Goal: Task Accomplishment & Management: Complete application form

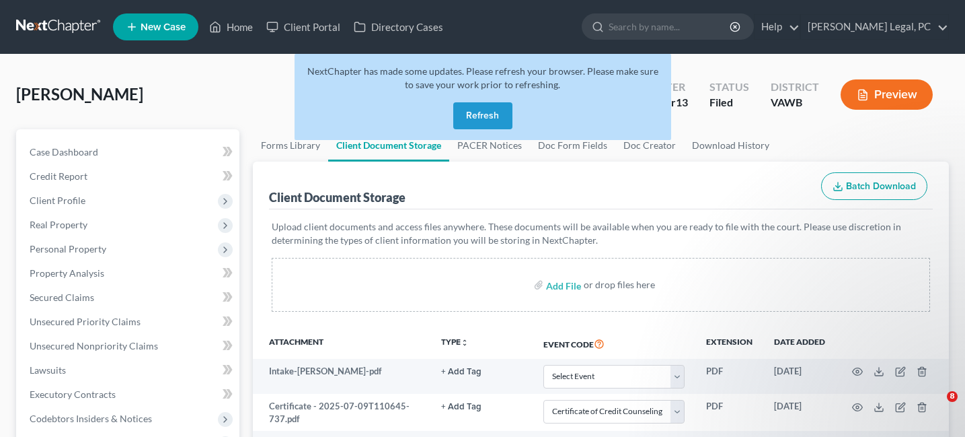
select select "0"
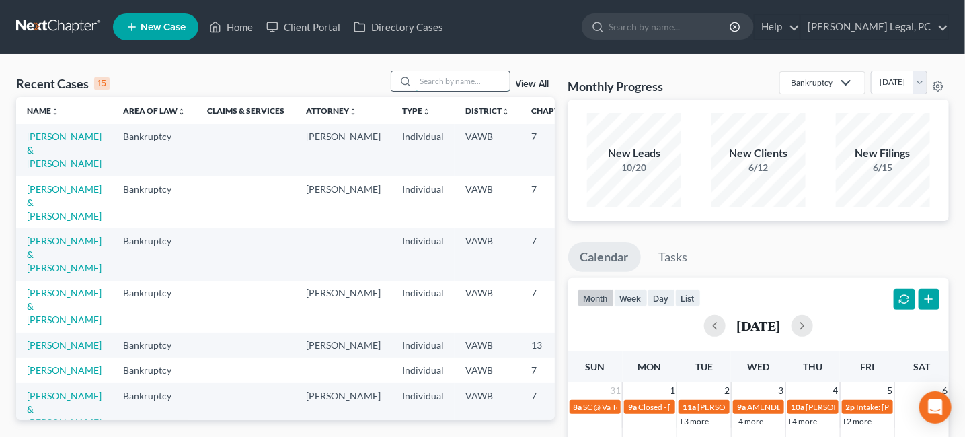
click at [425, 82] on input "search" at bounding box center [463, 81] width 94 height 20
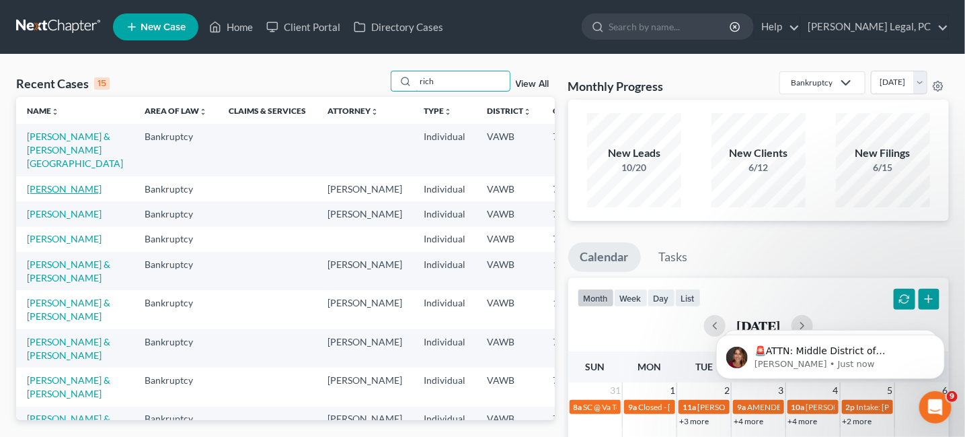
type input "rich"
click at [63, 194] on link "[PERSON_NAME]" at bounding box center [64, 188] width 75 height 11
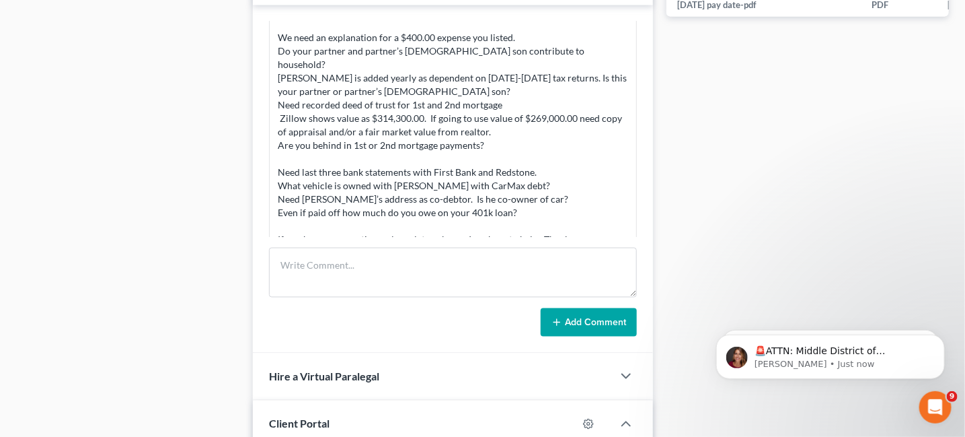
scroll to position [874, 0]
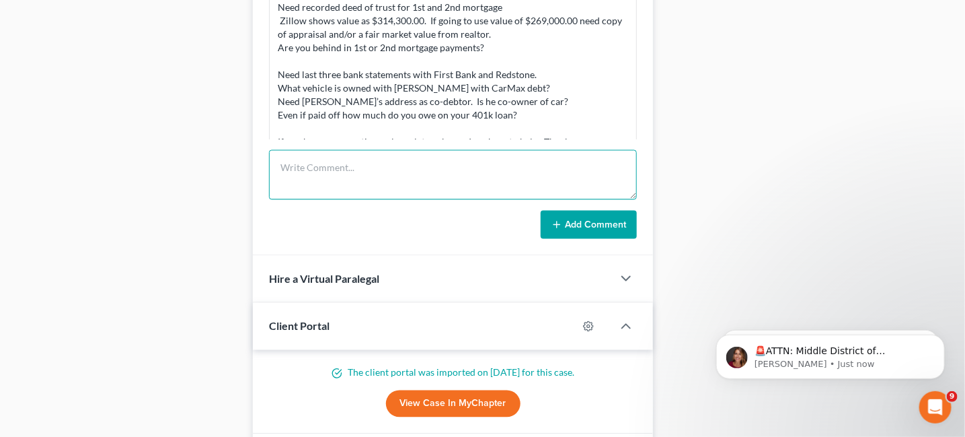
click at [338, 165] on textarea at bounding box center [453, 175] width 369 height 50
paste textarea "Lo Ipsu, dolors ame co adipiscin elits. Doei tempor in ut labor. Et dolo ma ali…"
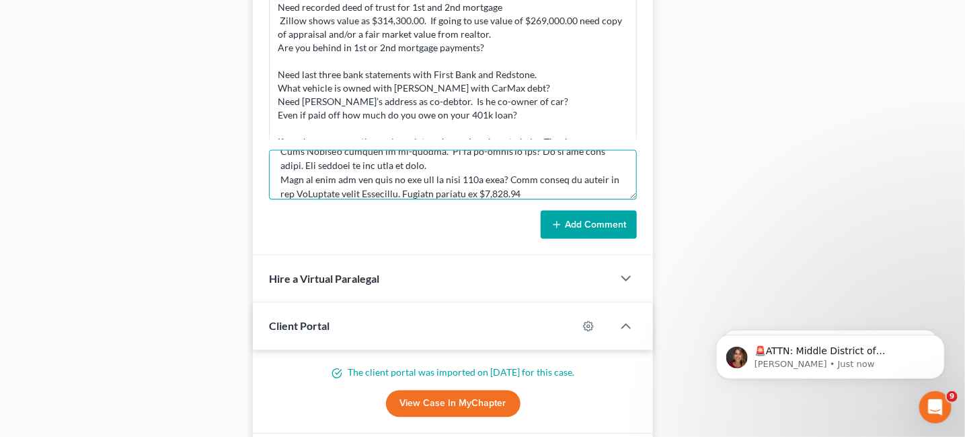
type textarea "Lo Ipsu, dolors ame co adipiscin elits. Doei tempor in ut labor. Et dolo ma ali…"
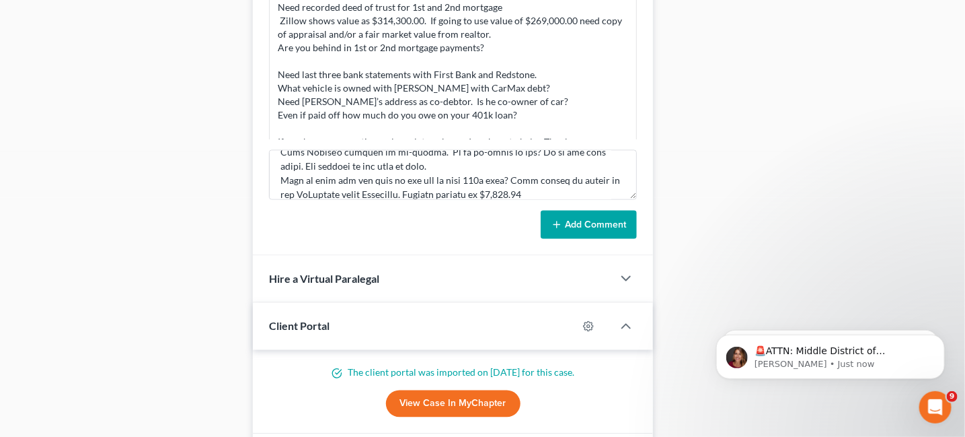
click at [551, 218] on button "Add Comment" at bounding box center [589, 225] width 96 height 28
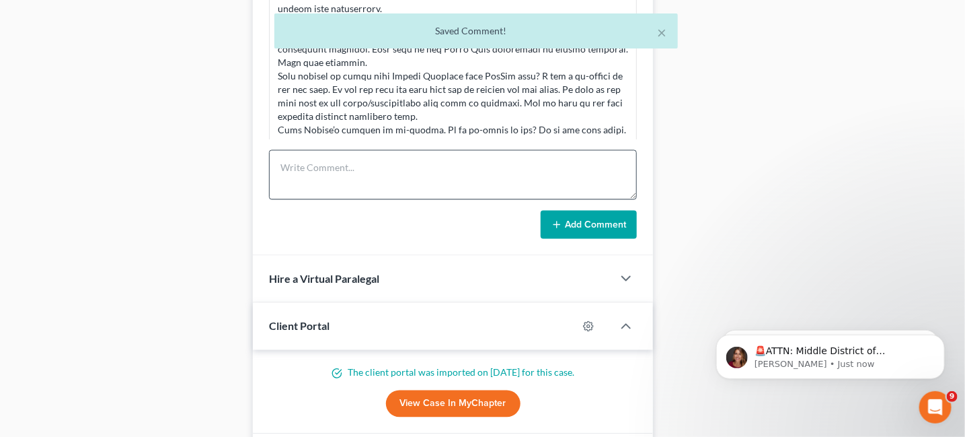
scroll to position [807, 0]
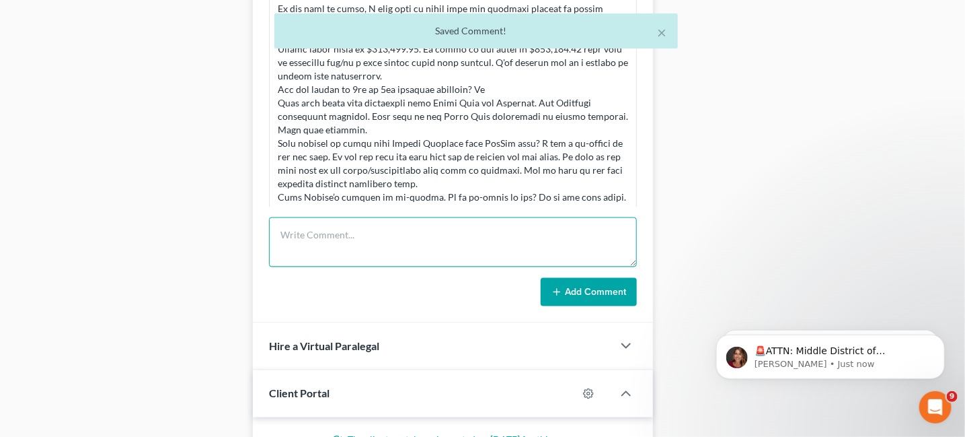
click at [379, 237] on textarea at bounding box center [453, 242] width 369 height 50
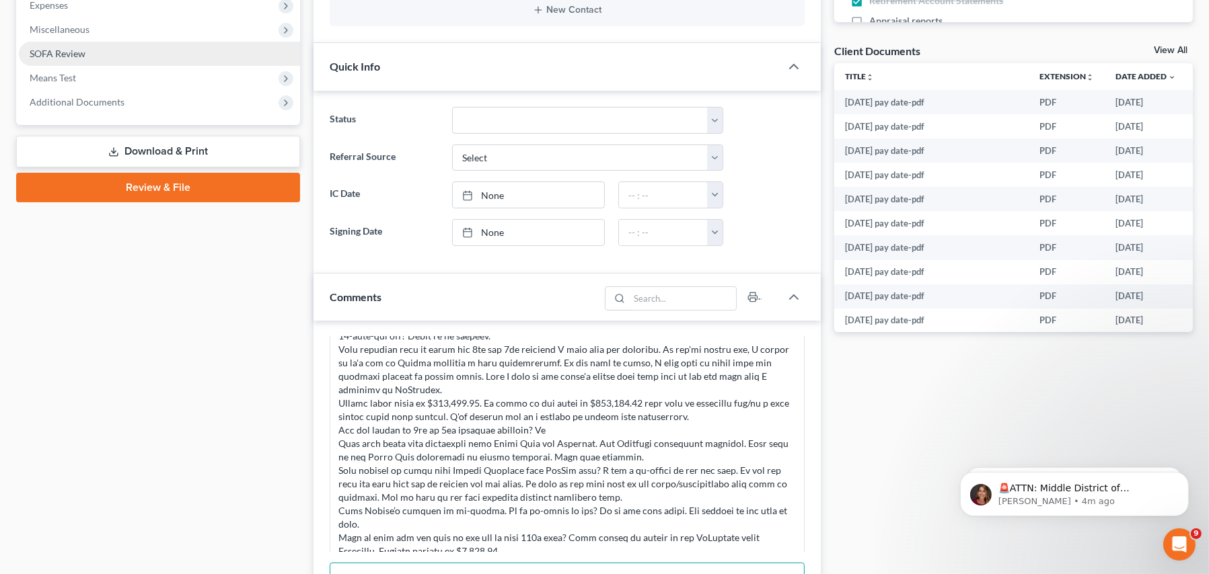
scroll to position [336, 0]
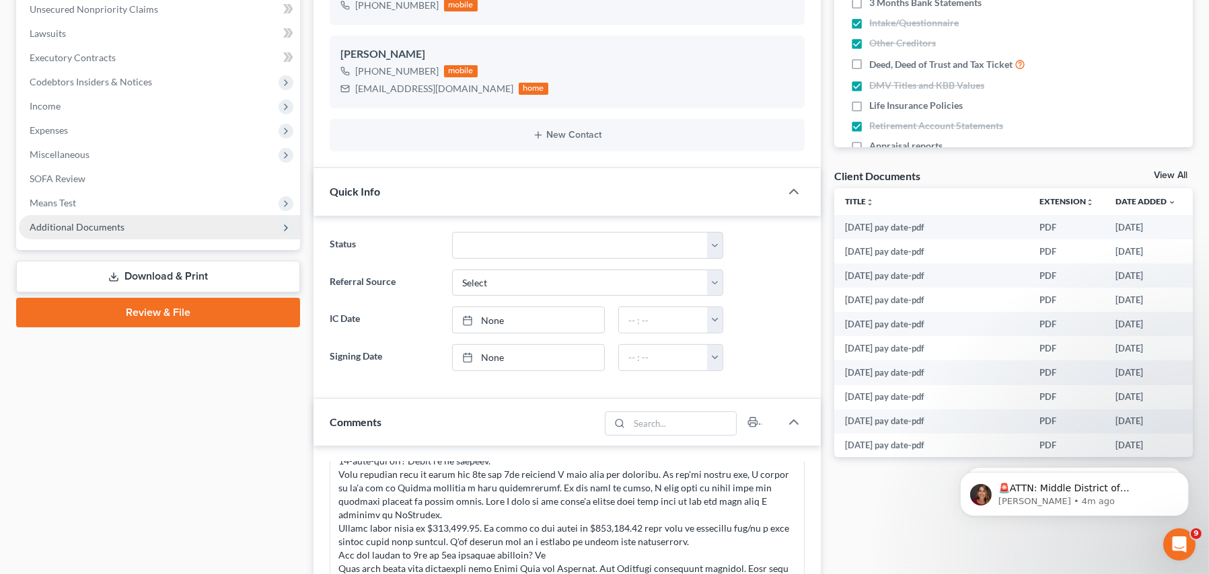
click at [108, 227] on span "Additional Documents" at bounding box center [77, 226] width 95 height 11
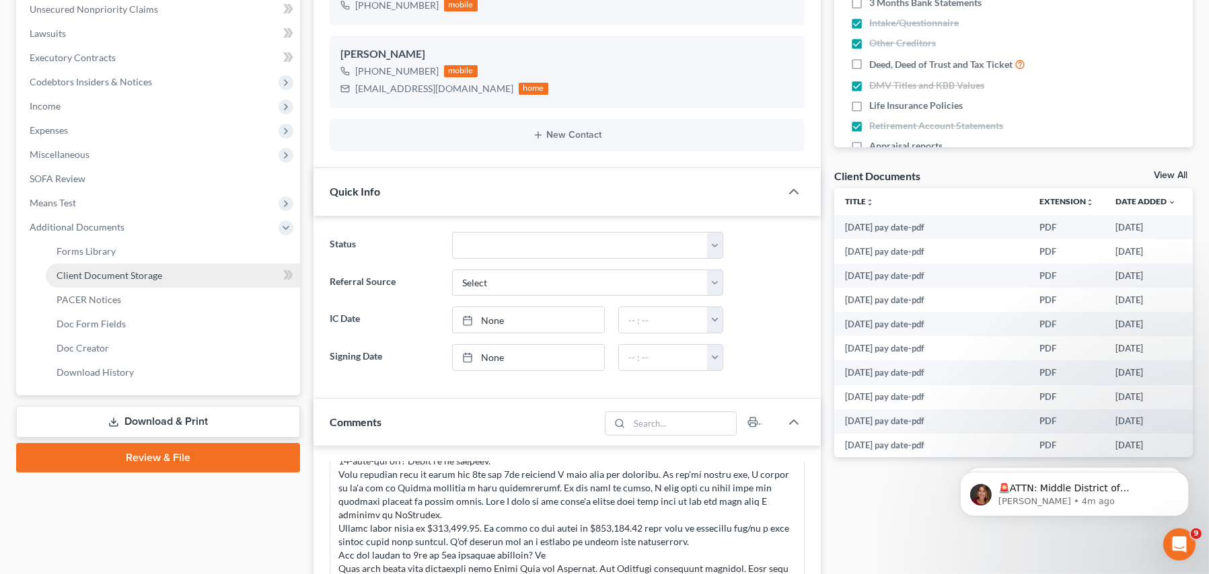
click at [89, 276] on span "Client Document Storage" at bounding box center [110, 275] width 106 height 11
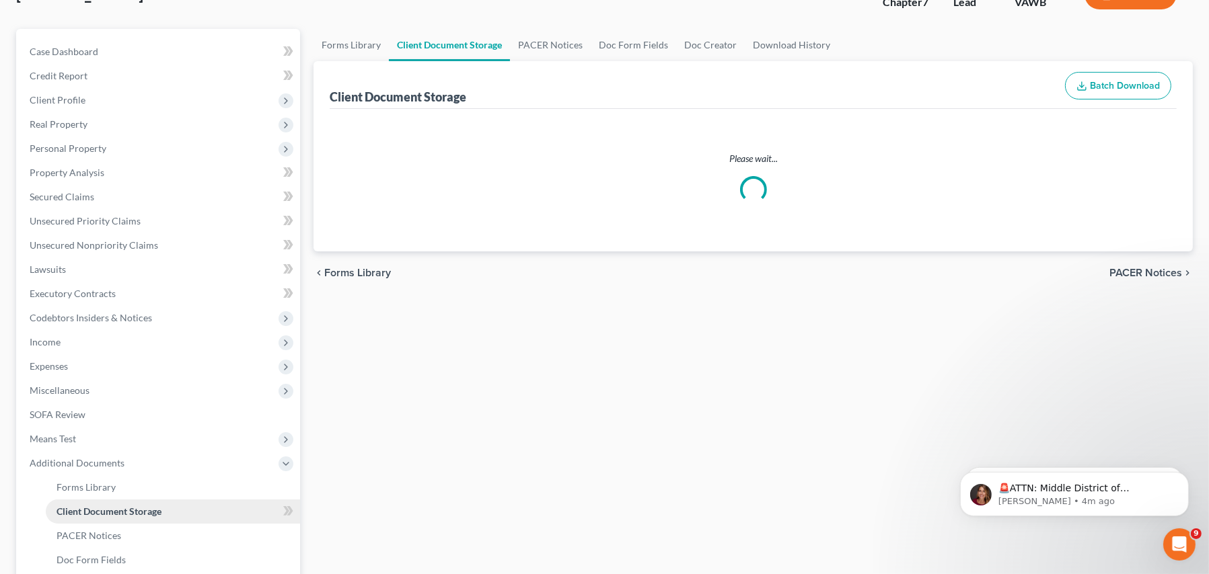
scroll to position [14, 0]
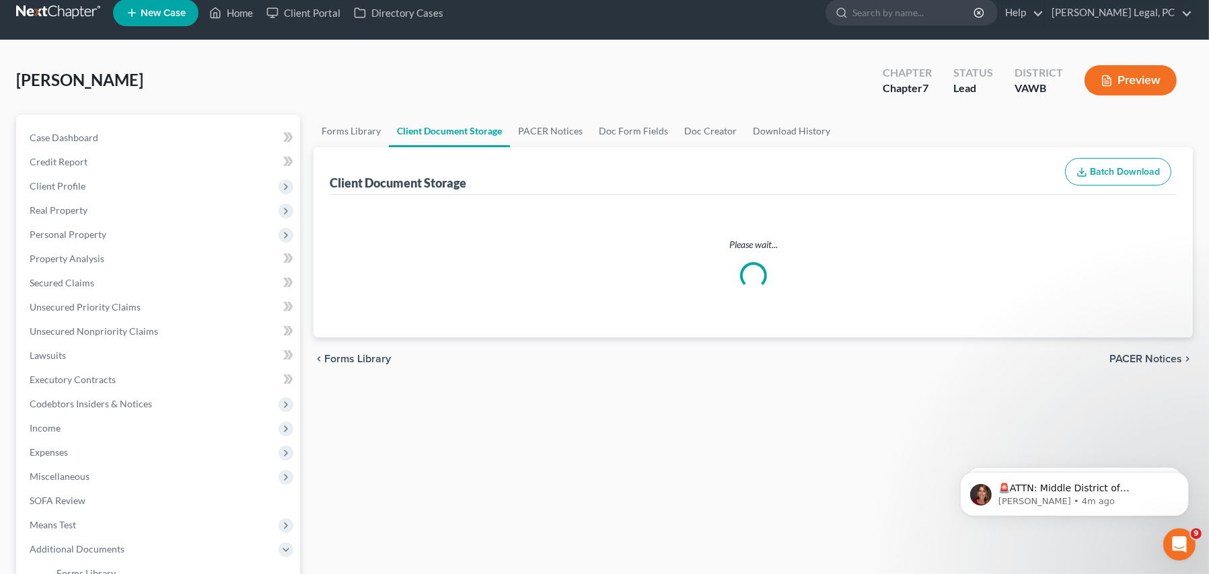
select select "0"
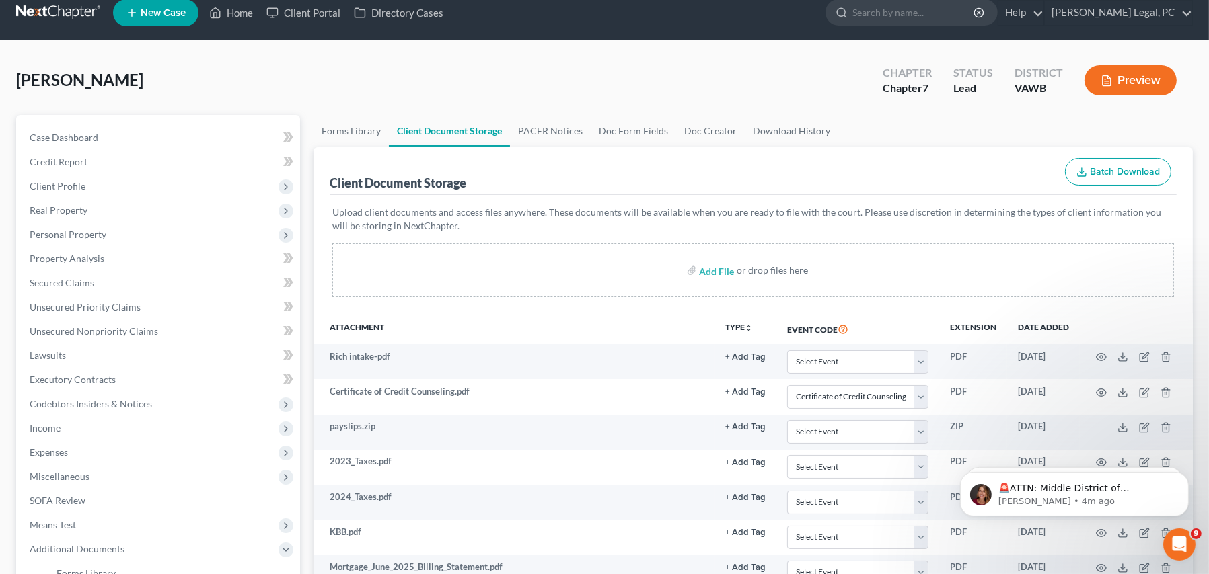
scroll to position [0, 0]
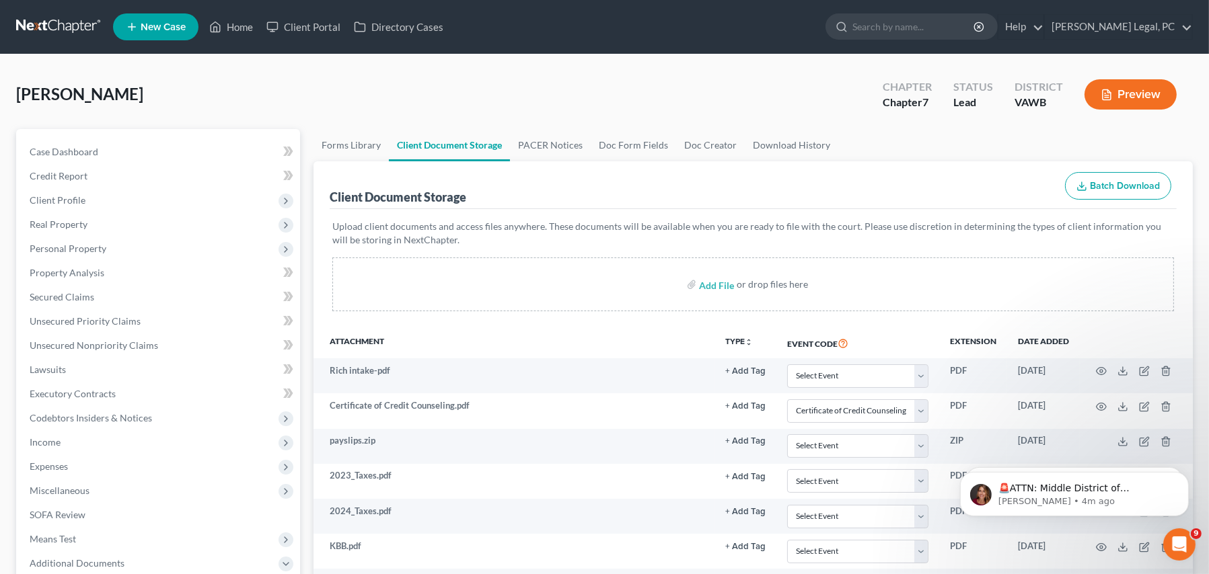
select select "0"
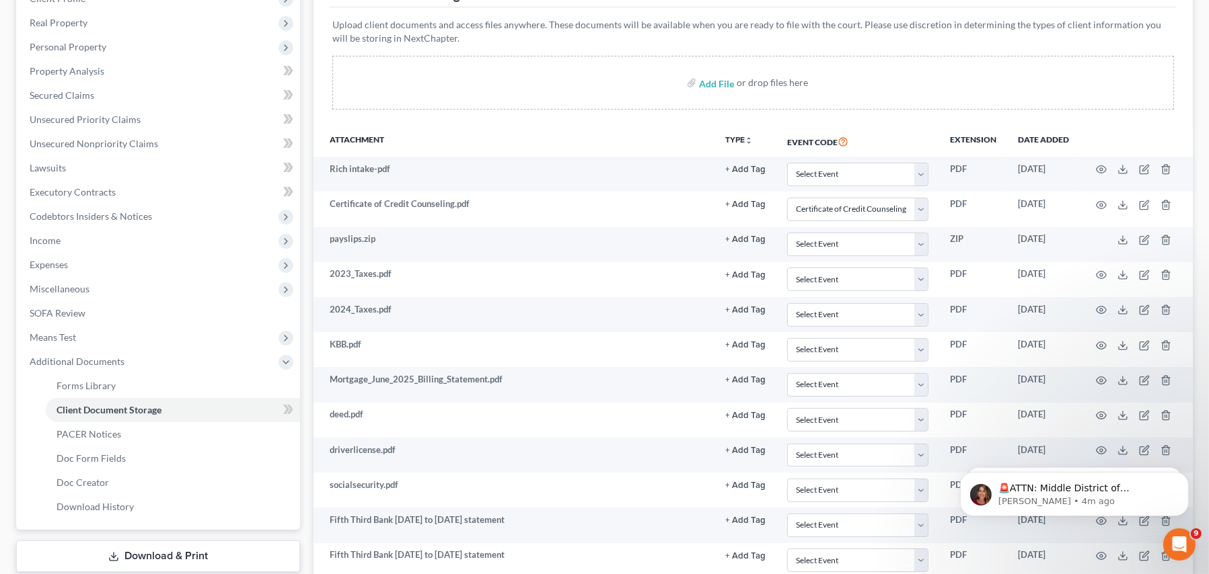
select select "0"
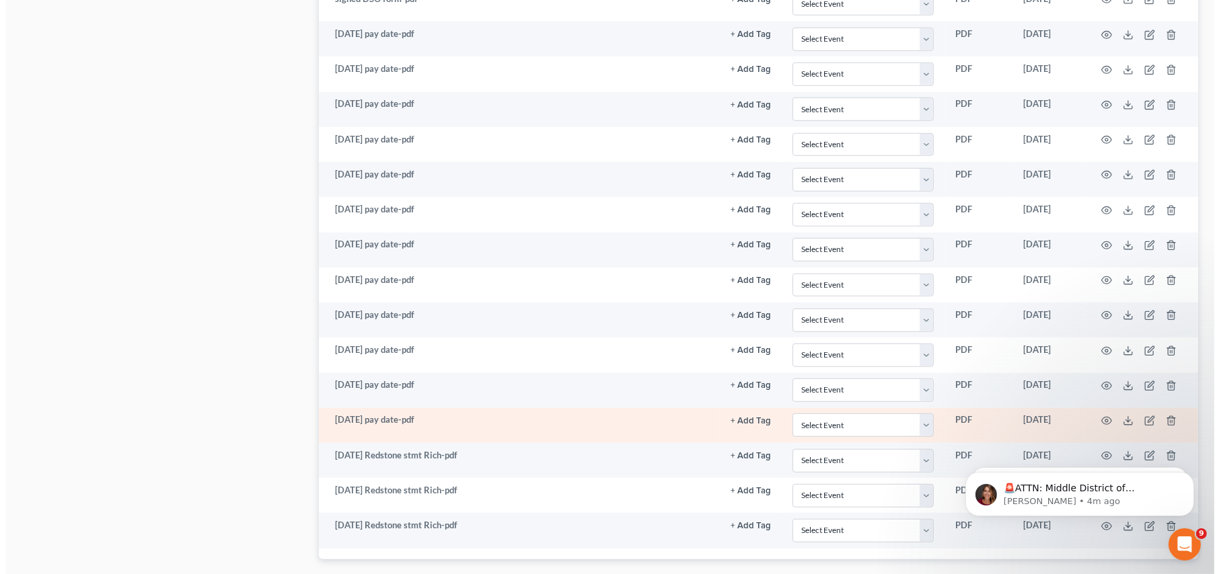
scroll to position [1327, 0]
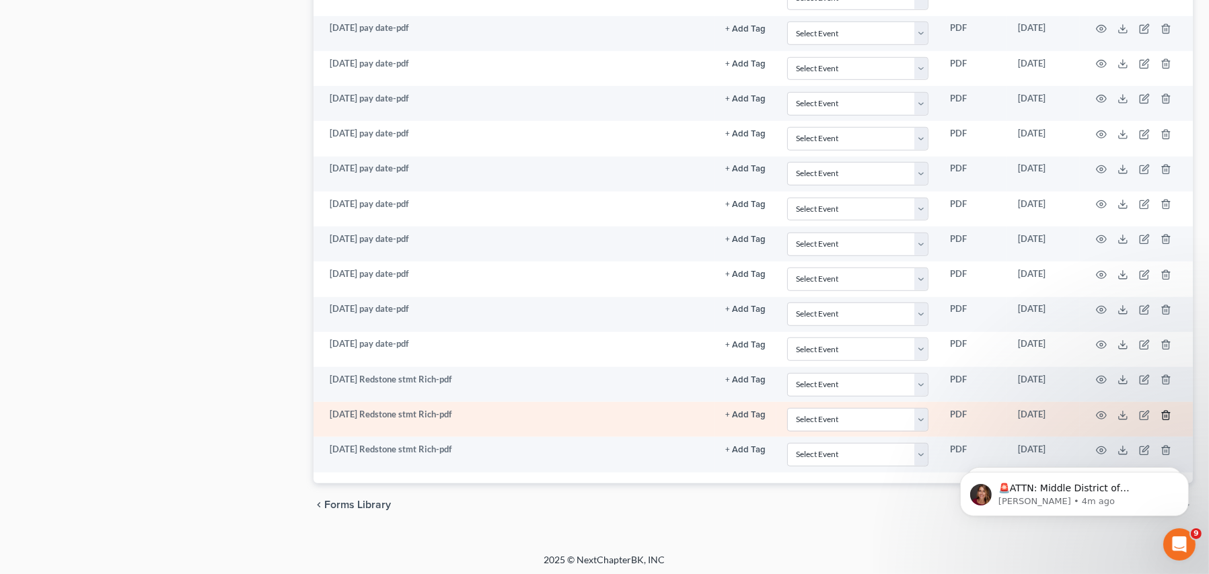
click at [975, 415] on line "button" at bounding box center [1166, 416] width 0 height 3
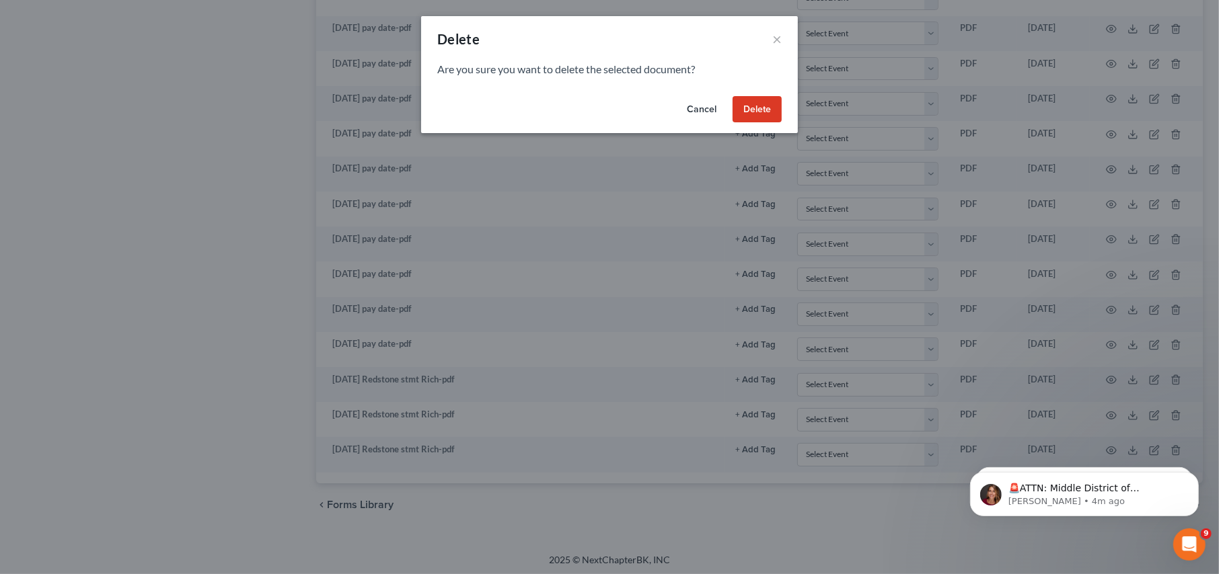
click at [753, 113] on button "Delete" at bounding box center [757, 109] width 49 height 27
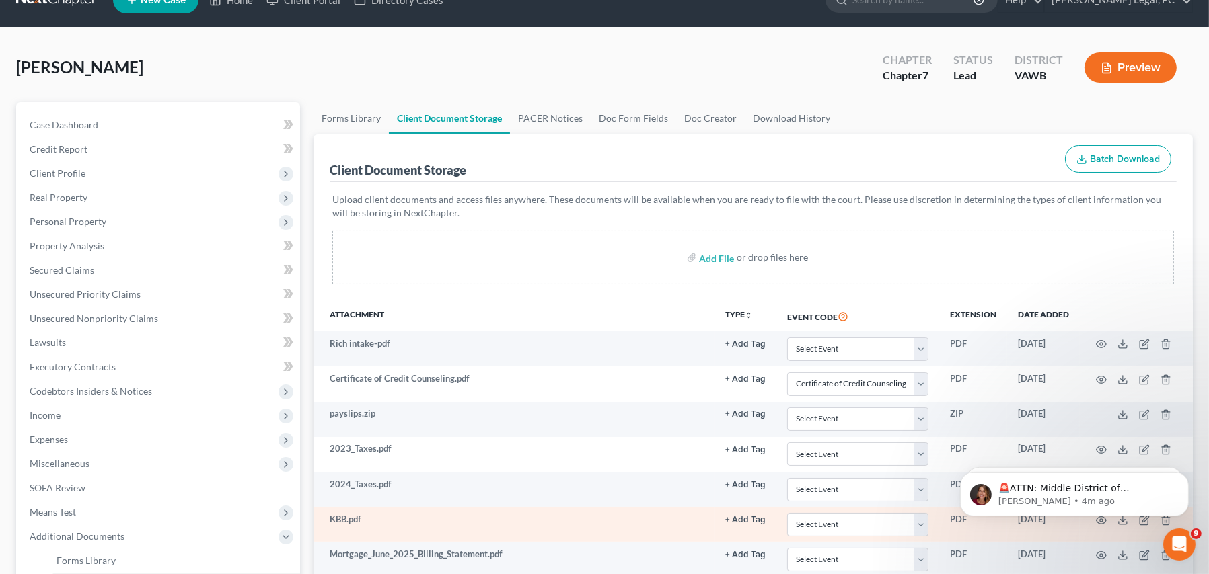
scroll to position [13, 0]
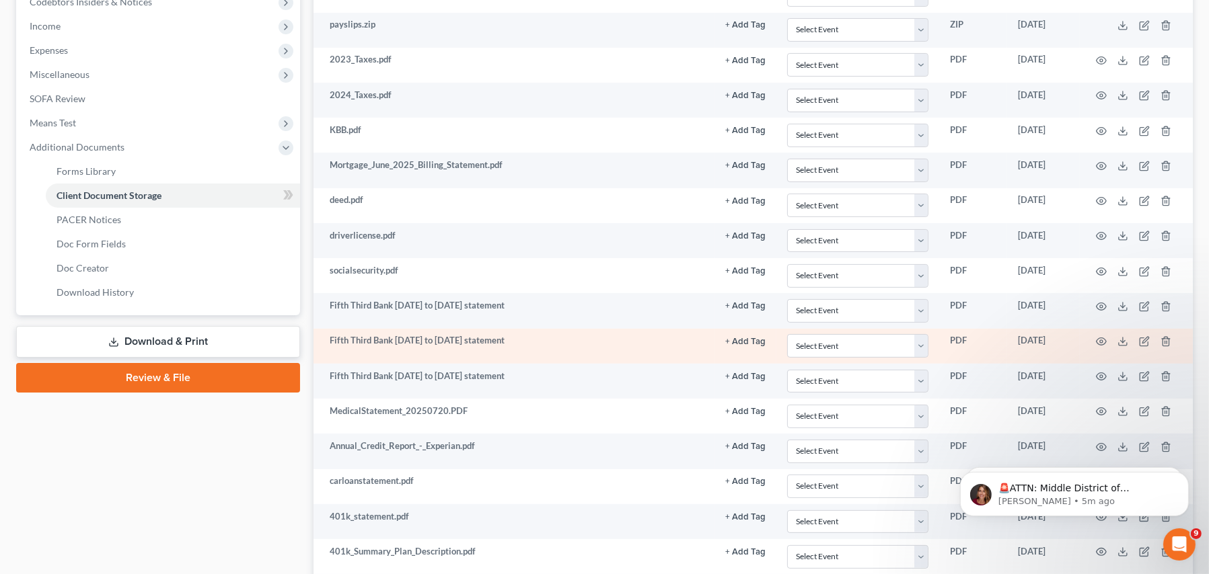
select select "0"
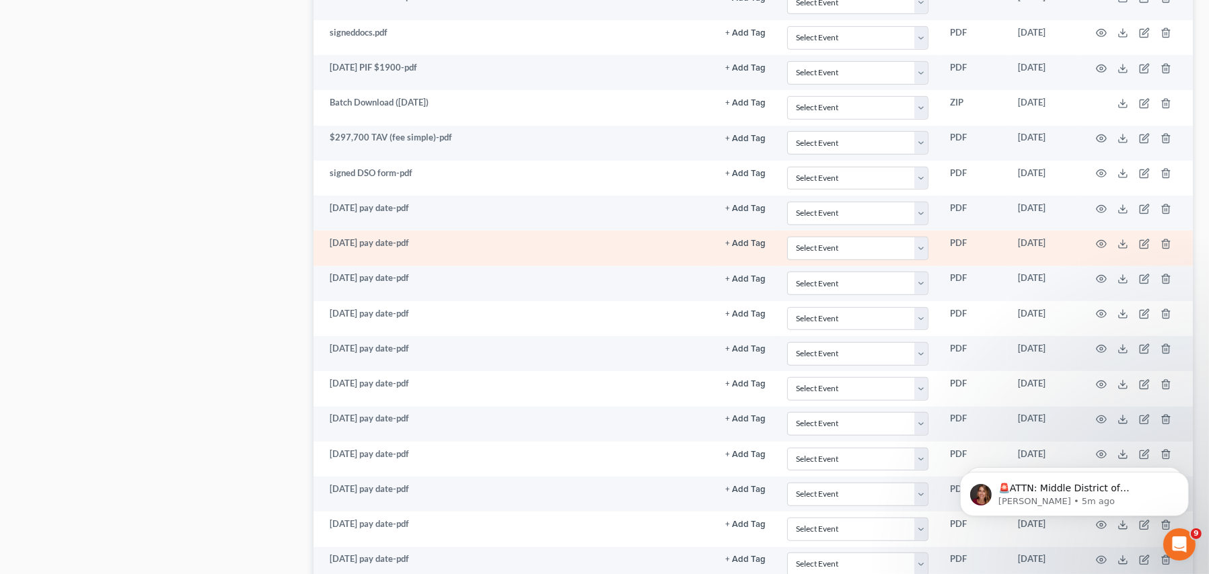
scroll to position [990, 0]
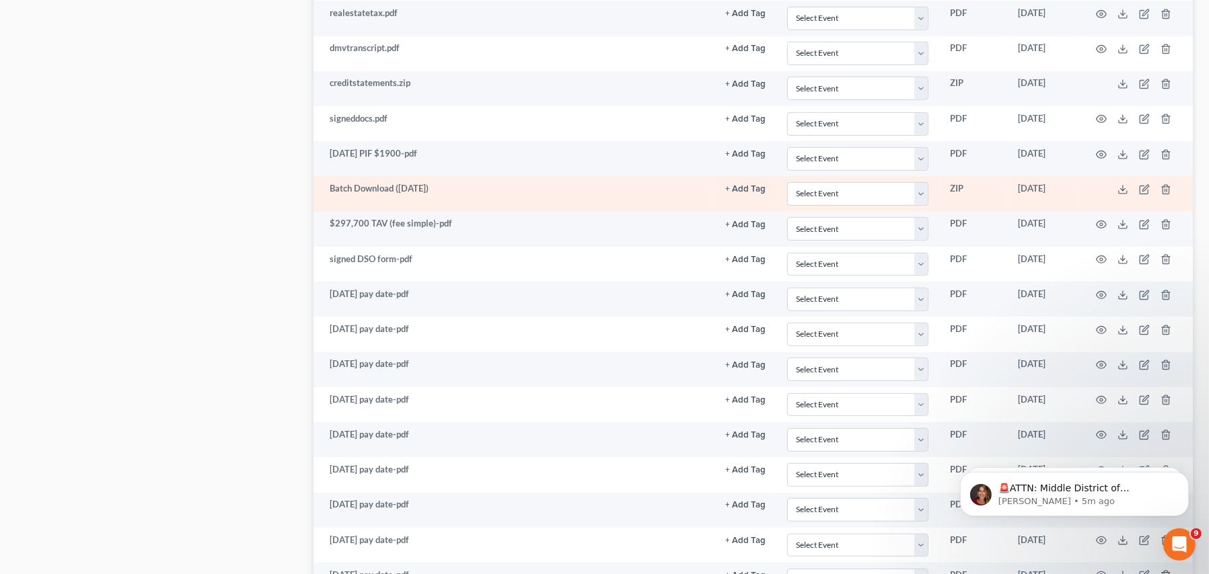
click at [393, 190] on td "Batch Download ([DATE])" at bounding box center [513, 193] width 401 height 35
click at [460, 183] on td "Batch Download ([DATE])" at bounding box center [513, 193] width 401 height 35
click at [391, 188] on td "Batch Download ([DATE])" at bounding box center [513, 193] width 401 height 35
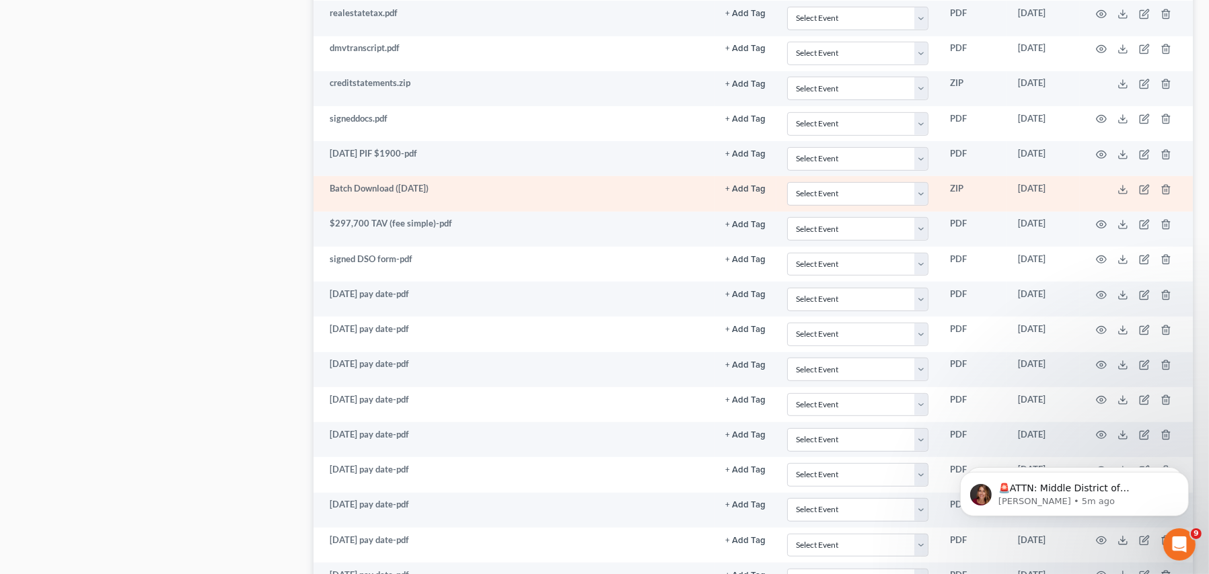
click at [507, 194] on td "Batch Download ([DATE])" at bounding box center [513, 193] width 401 height 35
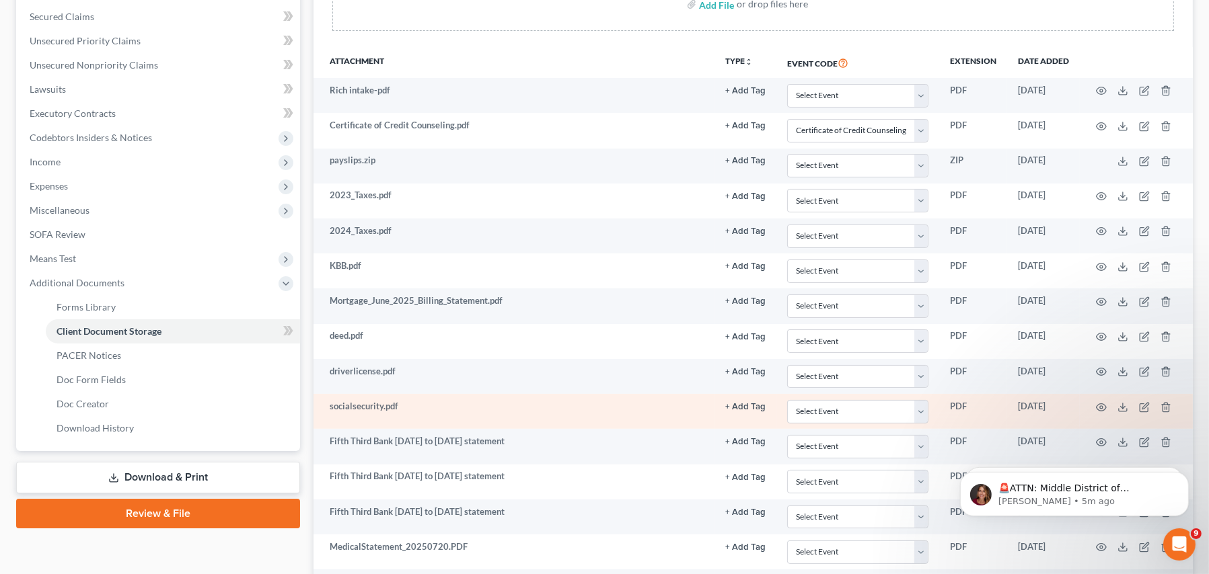
scroll to position [250, 0]
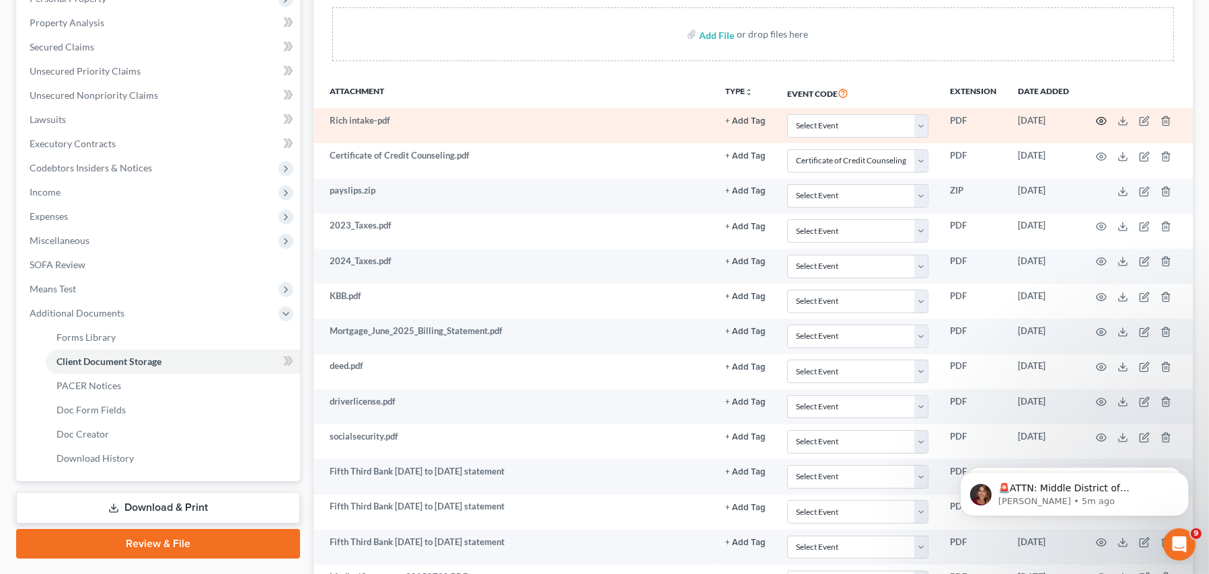
click at [975, 124] on icon "button" at bounding box center [1101, 121] width 11 height 11
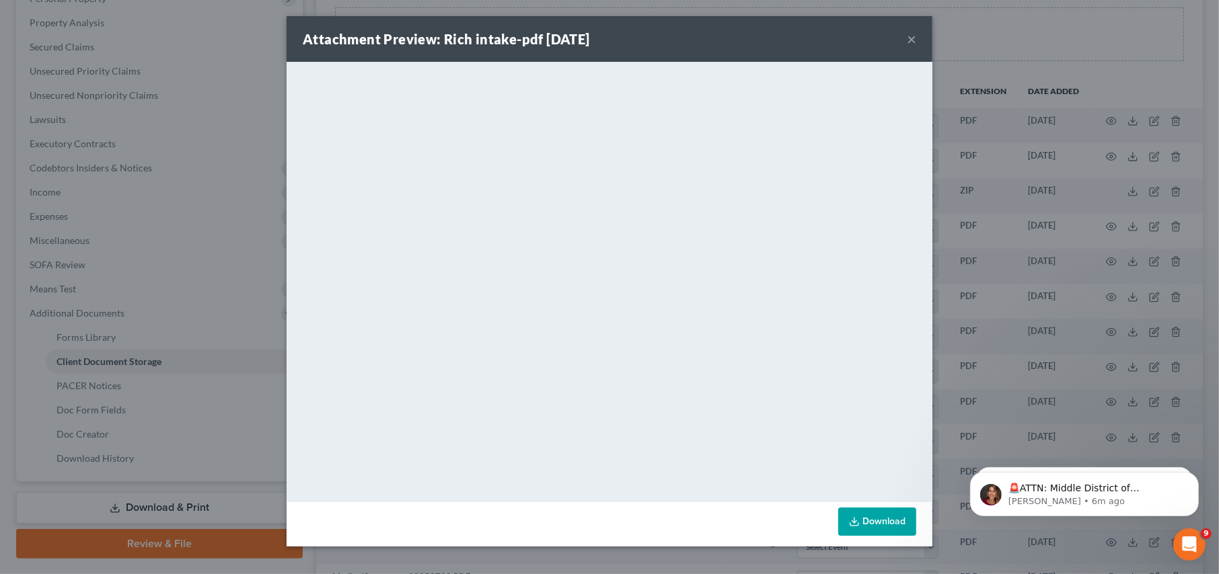
drag, startPoint x: 678, startPoint y: 44, endPoint x: 1688, endPoint y: 53, distance: 1009.7
click at [911, 40] on button "×" at bounding box center [911, 39] width 9 height 16
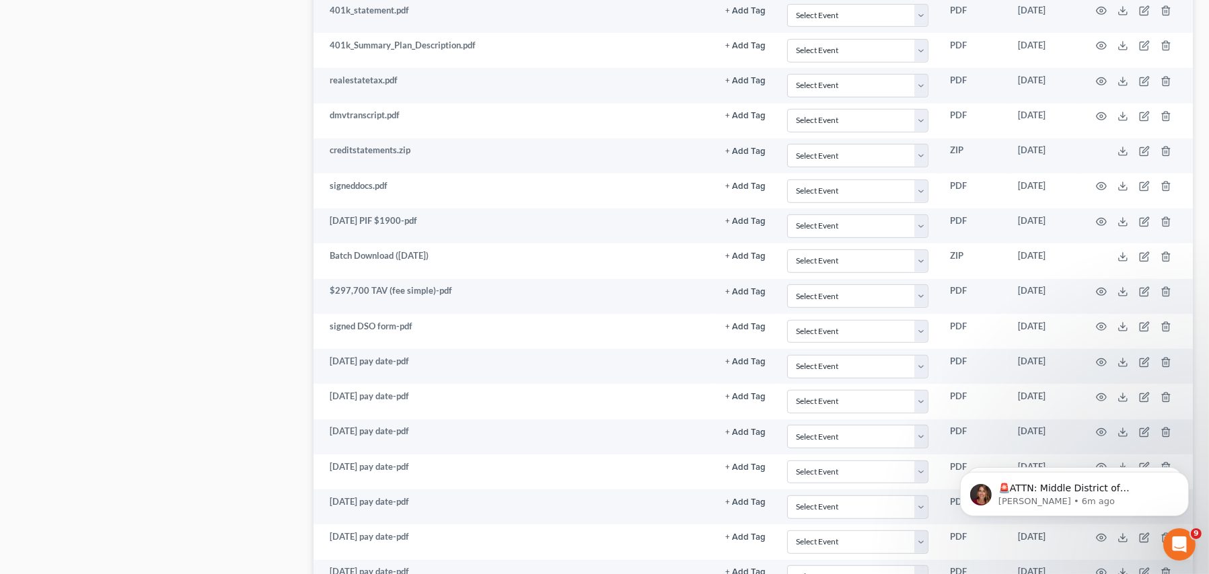
scroll to position [990, 0]
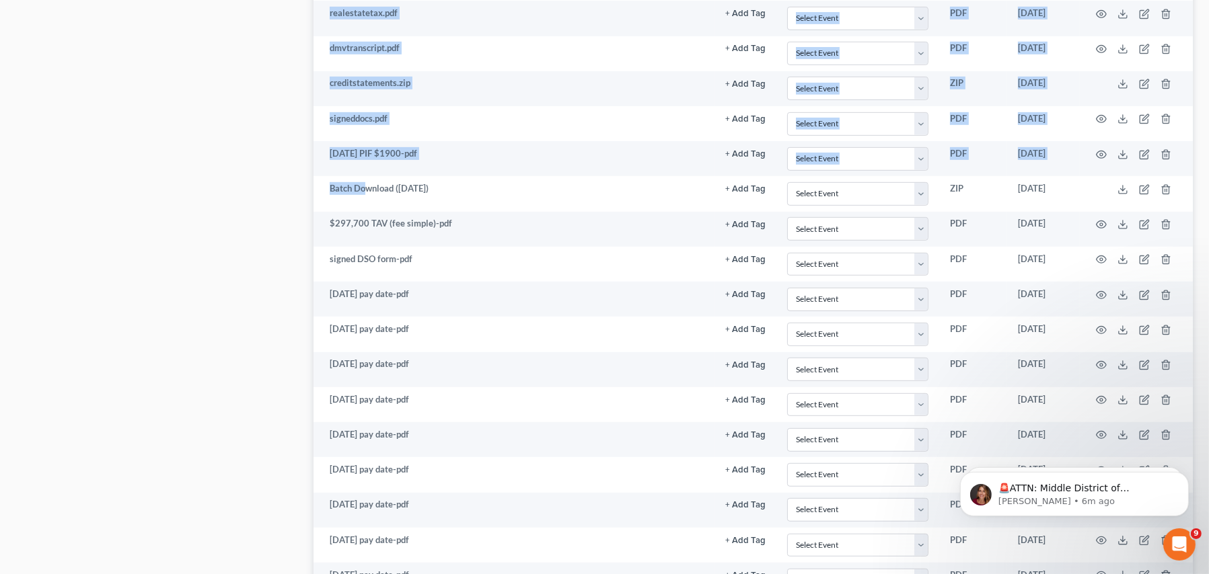
drag, startPoint x: 367, startPoint y: 188, endPoint x: 1517, endPoint y: 124, distance: 1151.4
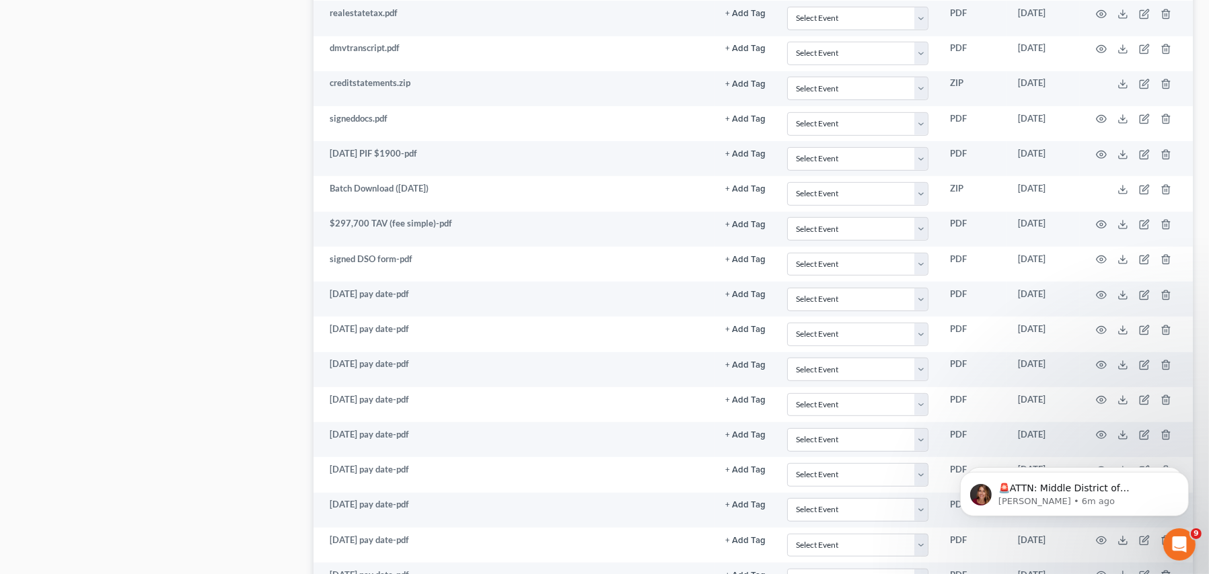
click at [260, 229] on div "Case Dashboard Payments Invoices Payments Payments Credit Report Client Profile" at bounding box center [157, 1] width 297 height 1724
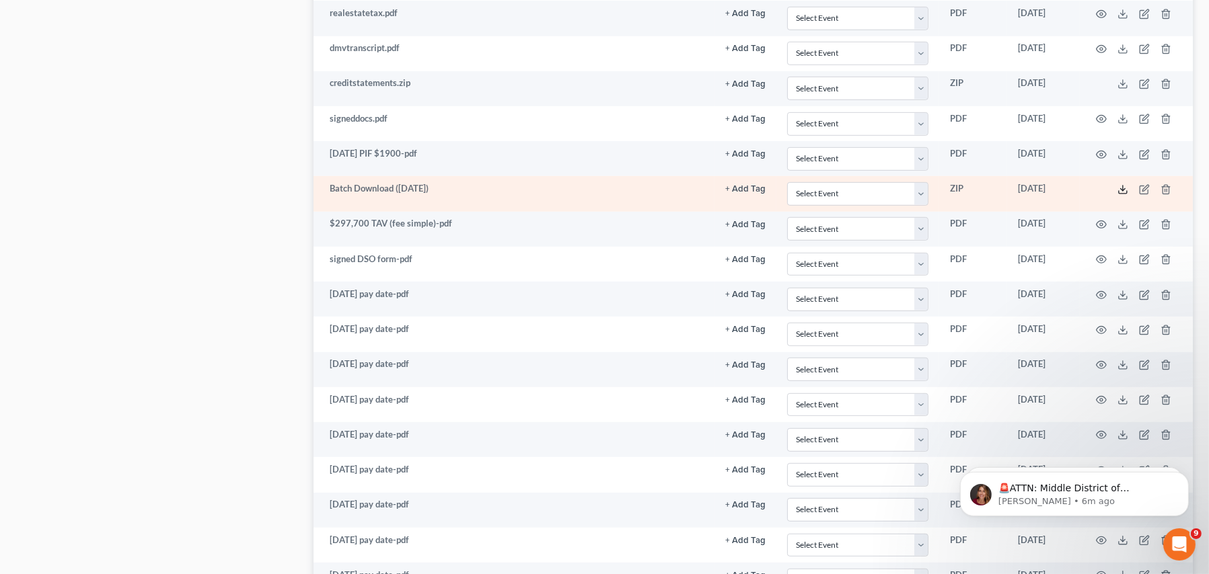
click at [975, 188] on line at bounding box center [1123, 188] width 0 height 5
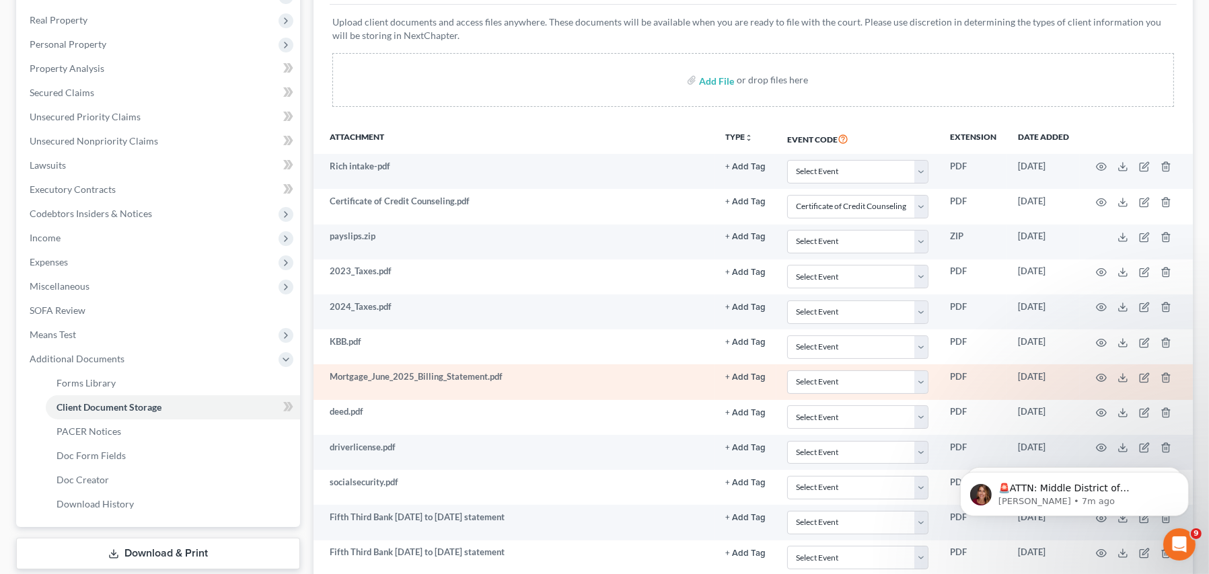
scroll to position [183, 0]
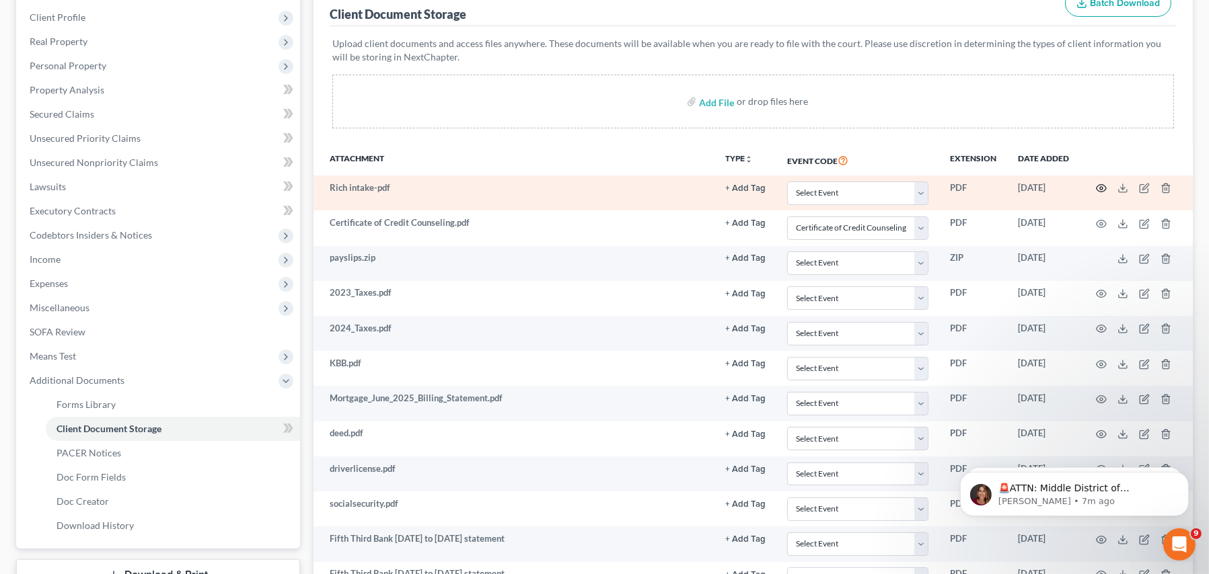
click at [975, 188] on icon "button" at bounding box center [1101, 188] width 11 height 11
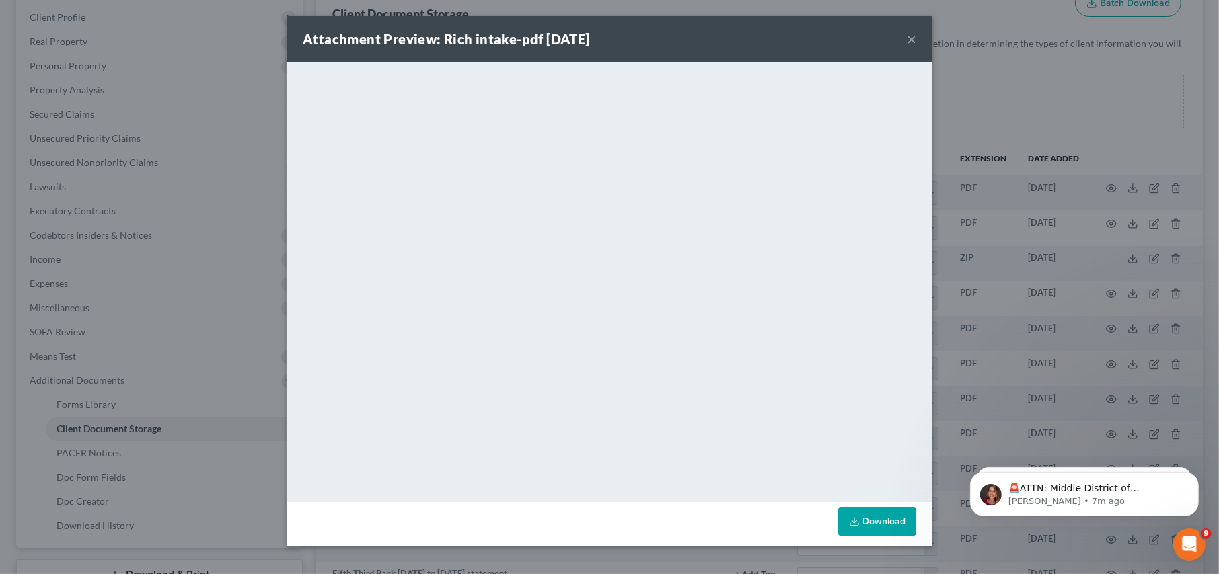
click at [918, 34] on div "Attachment Preview: Rich intake-pdf [DATE] ×" at bounding box center [610, 39] width 646 height 46
click at [908, 38] on button "×" at bounding box center [911, 39] width 9 height 16
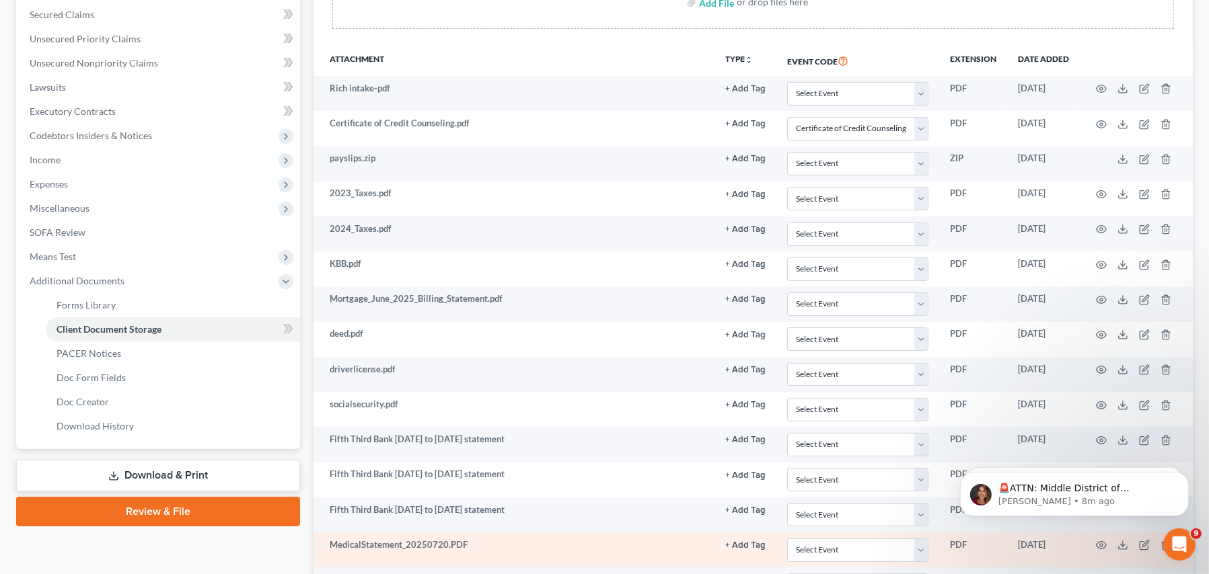
scroll to position [250, 0]
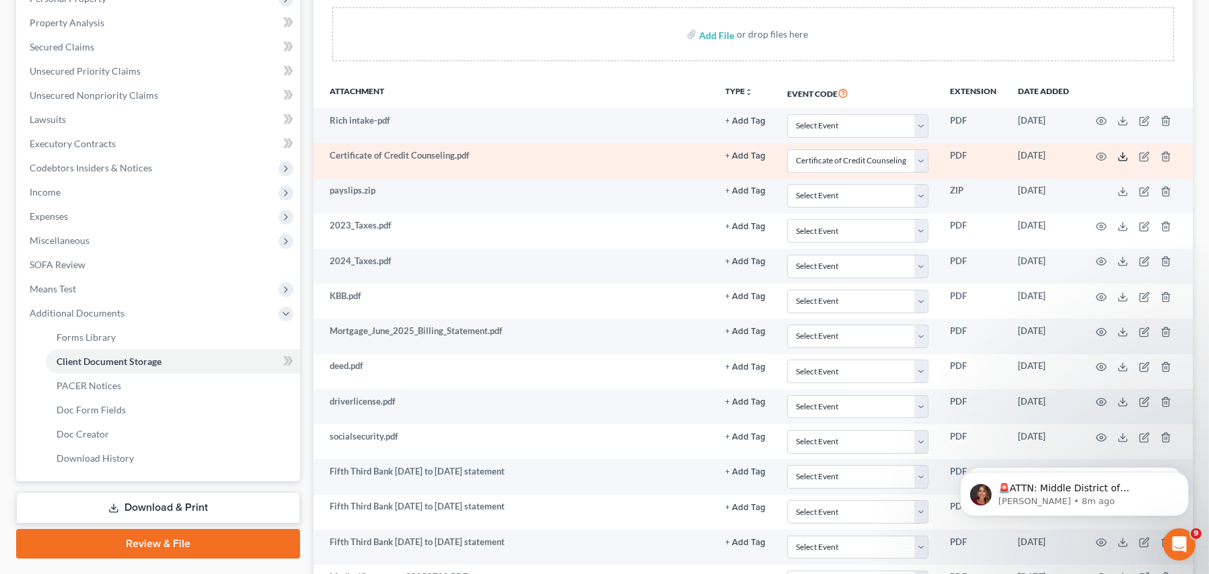
click at [975, 157] on icon at bounding box center [1122, 156] width 11 height 11
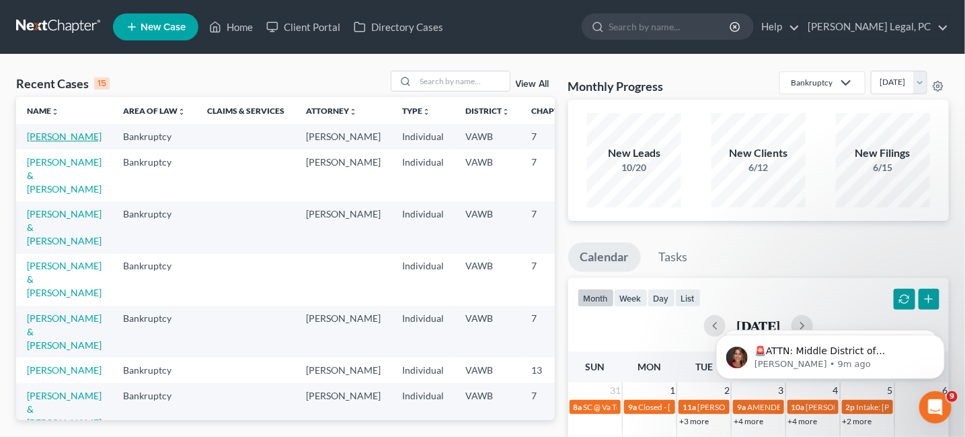
click at [45, 141] on link "[PERSON_NAME]" at bounding box center [64, 135] width 75 height 11
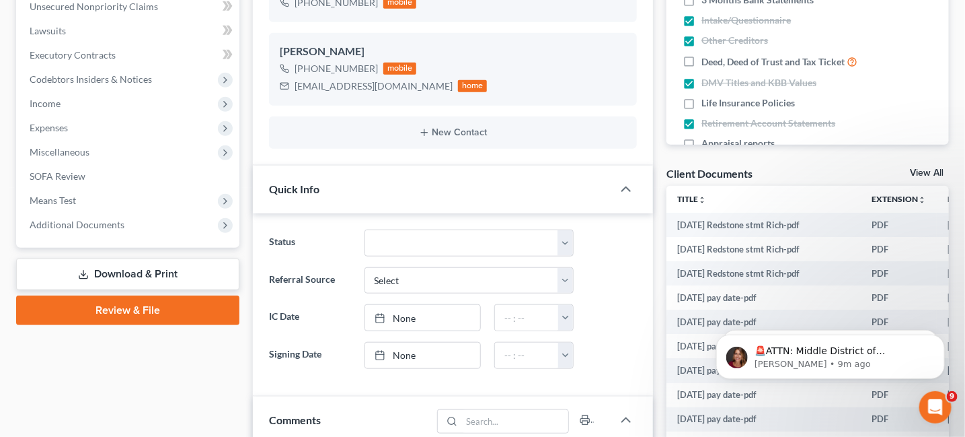
scroll to position [404, 0]
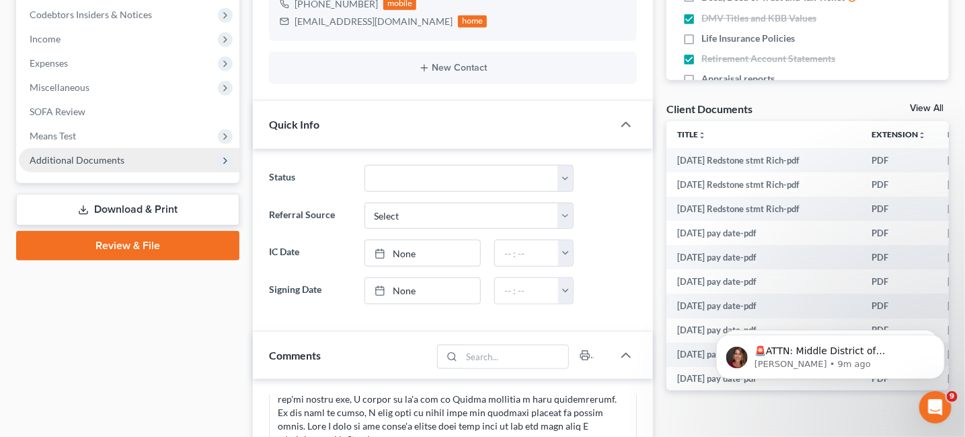
click at [105, 163] on span "Additional Documents" at bounding box center [77, 159] width 95 height 11
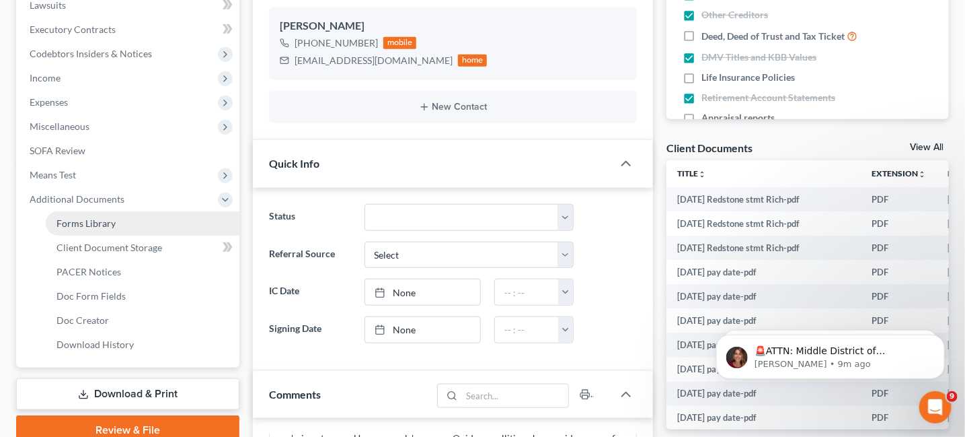
scroll to position [336, 0]
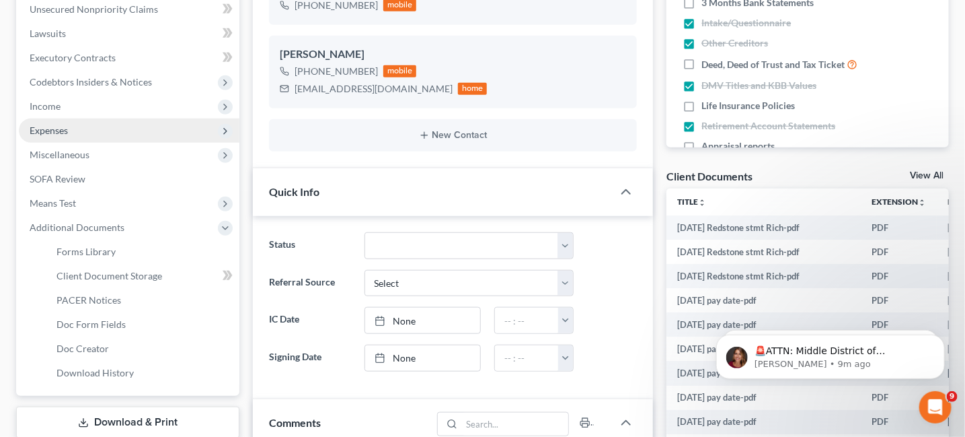
click at [82, 134] on span "Expenses" at bounding box center [129, 130] width 221 height 24
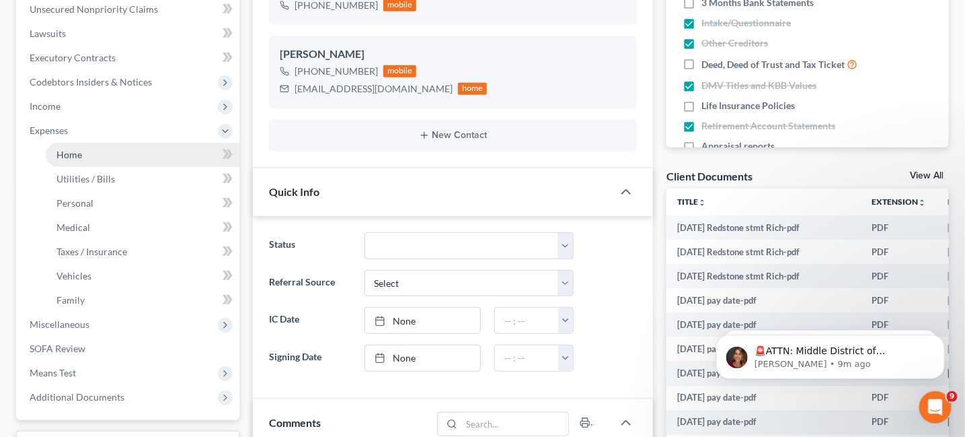
click at [78, 153] on span "Home" at bounding box center [70, 154] width 26 height 11
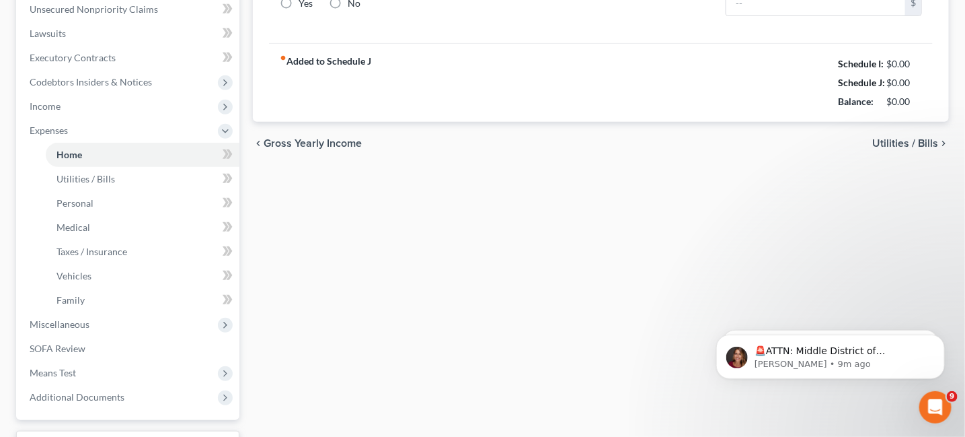
type input "1,161.27"
type input "0.00"
radio input "true"
type input "0.00"
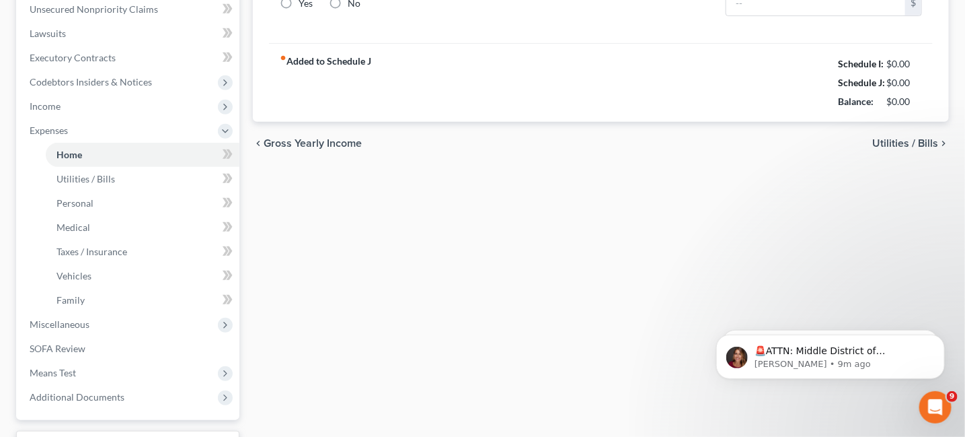
type input "0.00"
type input "100.00"
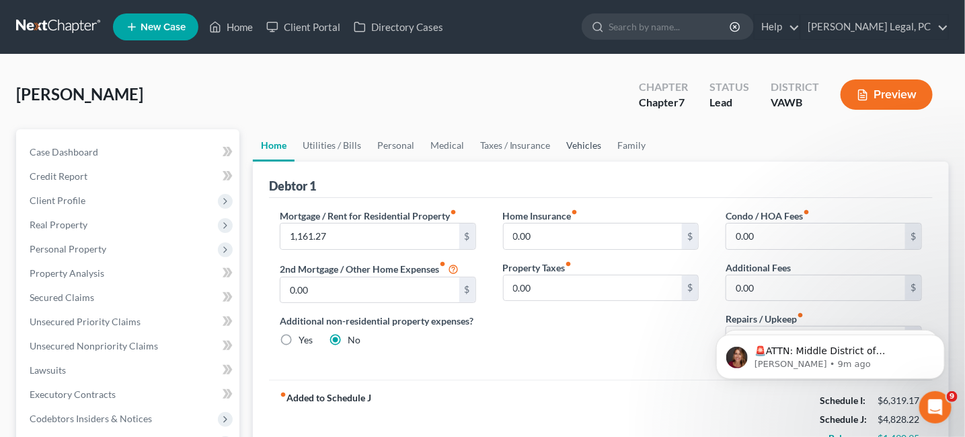
click at [593, 151] on link "Vehicles" at bounding box center [584, 145] width 51 height 32
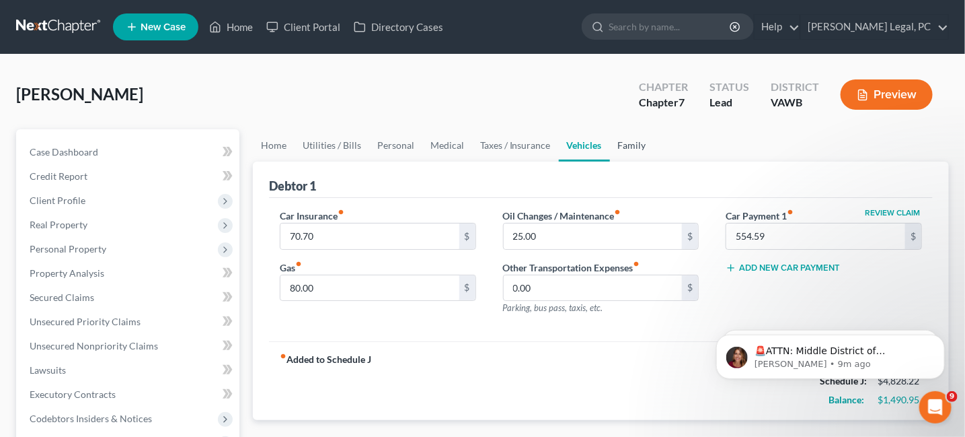
click at [628, 142] on link "Family" at bounding box center [632, 145] width 44 height 32
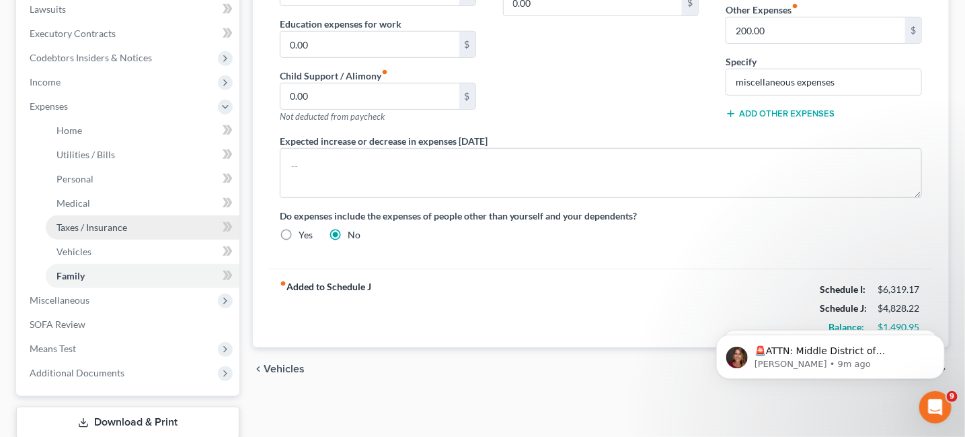
scroll to position [446, 0]
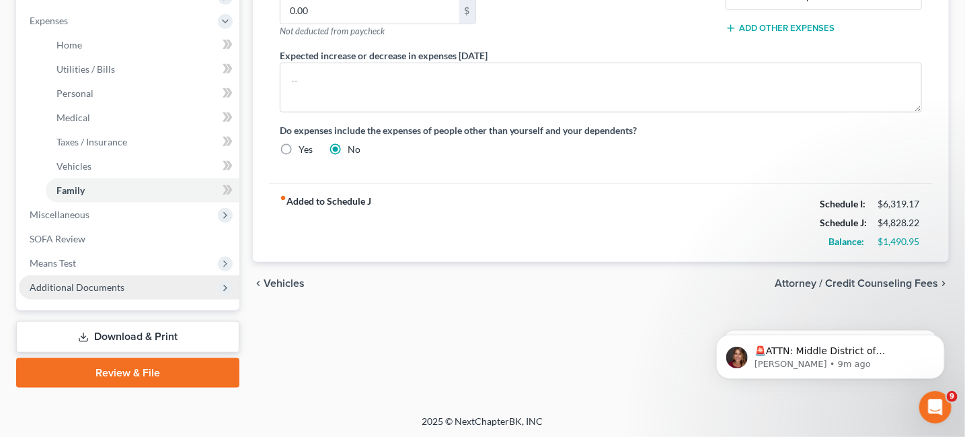
click at [85, 283] on span "Additional Documents" at bounding box center [77, 286] width 95 height 11
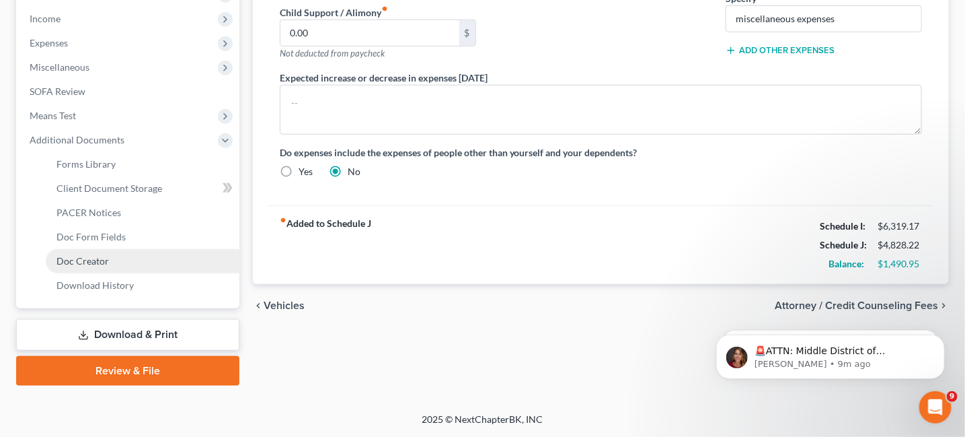
scroll to position [422, 0]
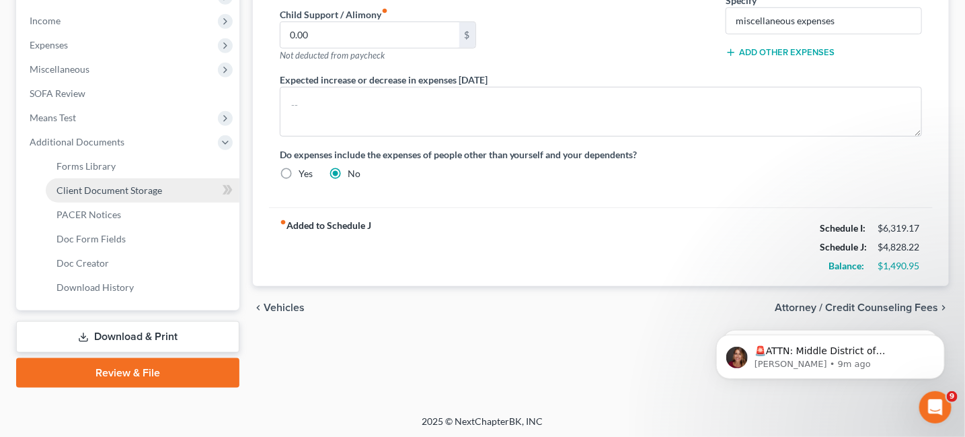
click at [85, 185] on span "Client Document Storage" at bounding box center [110, 189] width 106 height 11
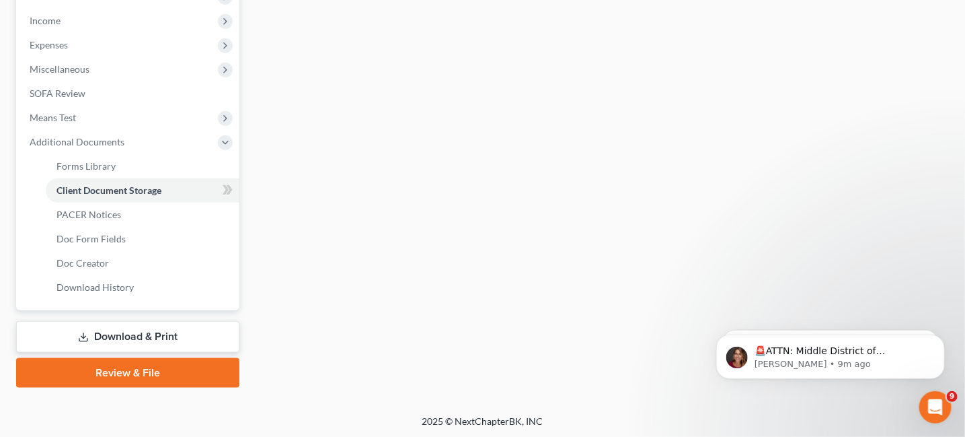
scroll to position [262, 0]
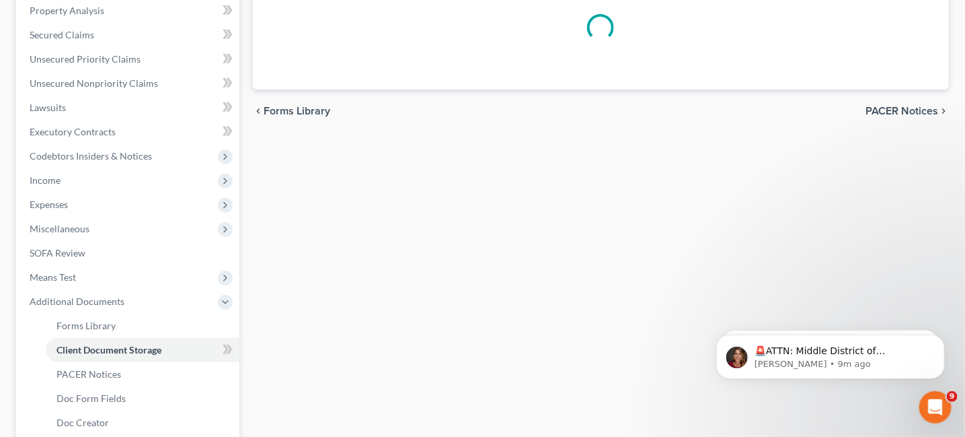
select select "0"
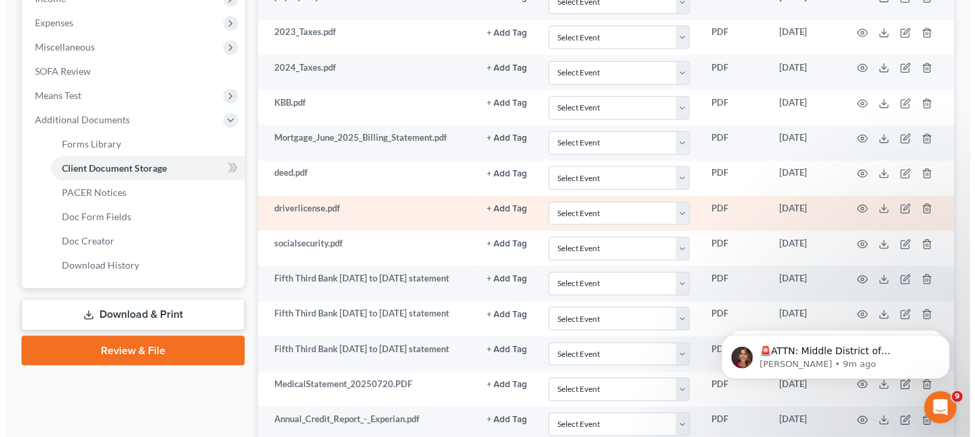
scroll to position [445, 0]
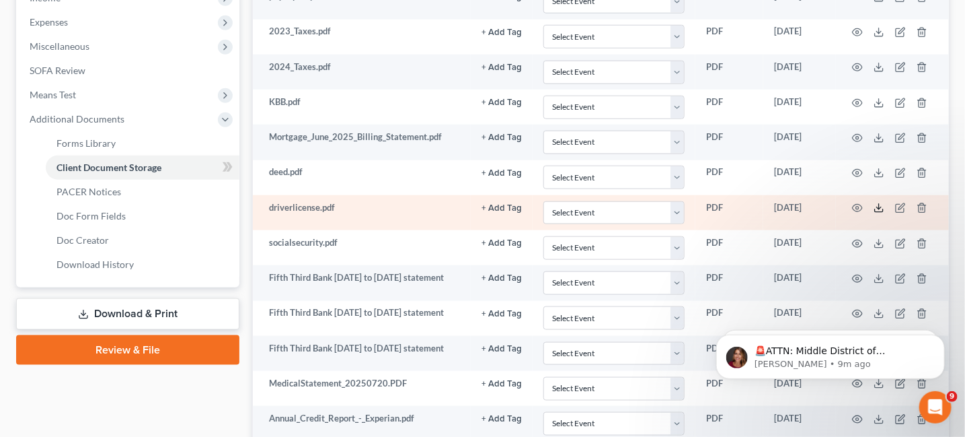
click at [881, 202] on icon at bounding box center [879, 207] width 11 height 11
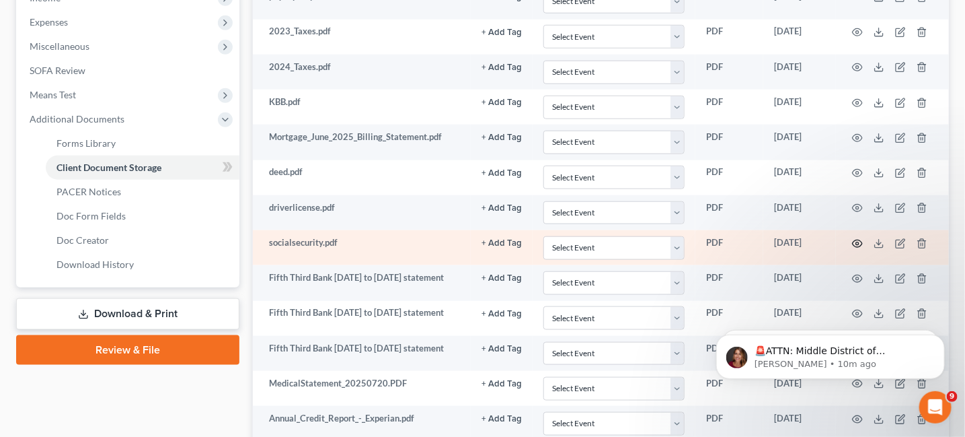
click at [855, 239] on icon "button" at bounding box center [857, 243] width 11 height 11
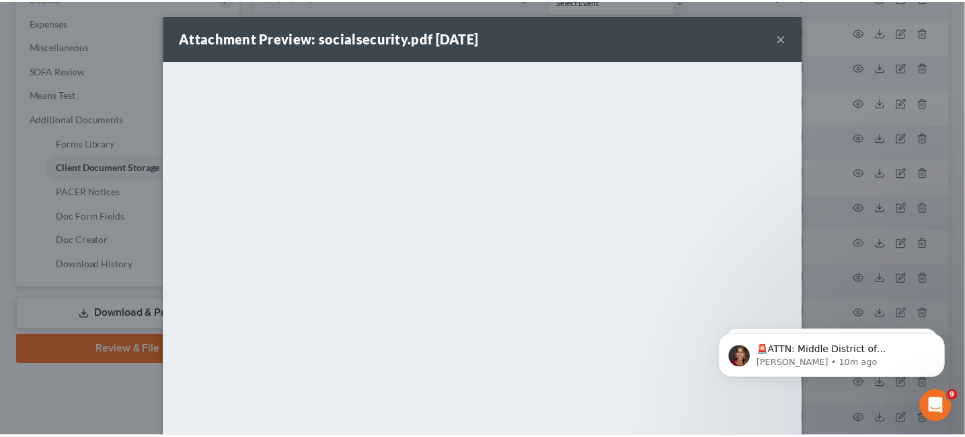
scroll to position [0, 0]
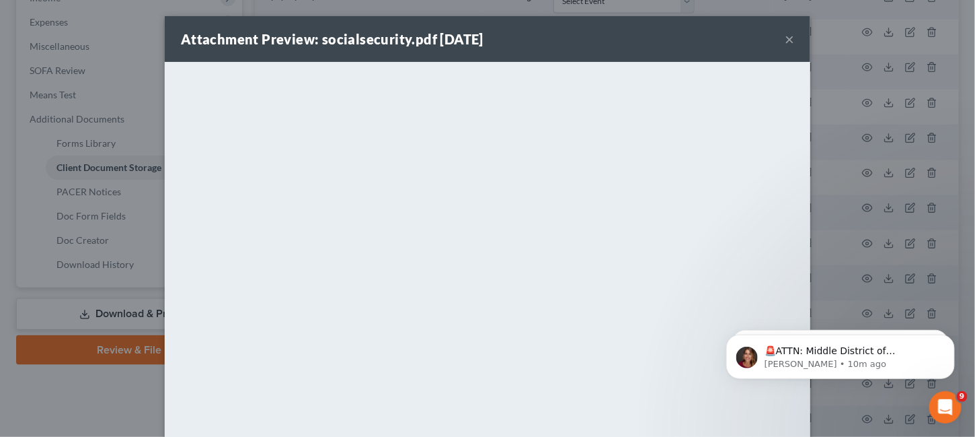
click at [785, 32] on button "×" at bounding box center [789, 39] width 9 height 16
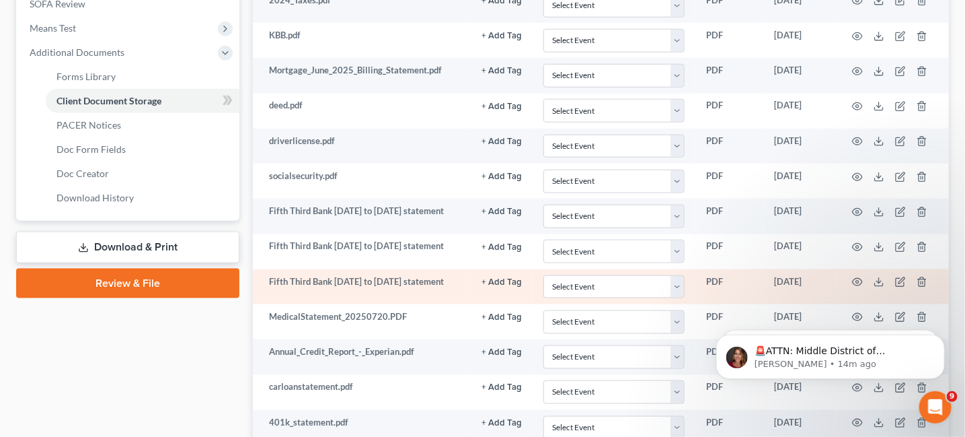
scroll to position [445, 0]
